Goal: Check status

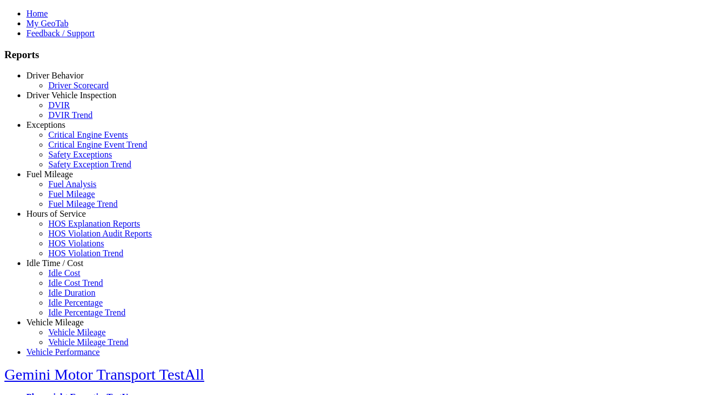
click at [63, 179] on link "Fuel Mileage" at bounding box center [49, 174] width 47 height 9
click at [71, 209] on link "Fuel Mileage Trend" at bounding box center [82, 203] width 69 height 9
select select "**"
type input "*********"
